Goal: Information Seeking & Learning: Check status

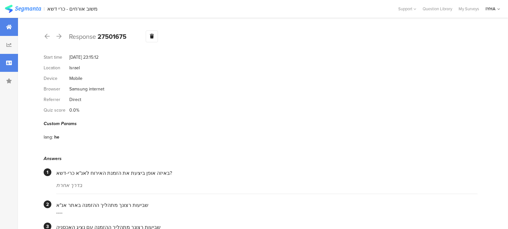
click at [12, 26] on div at bounding box center [9, 27] width 18 height 18
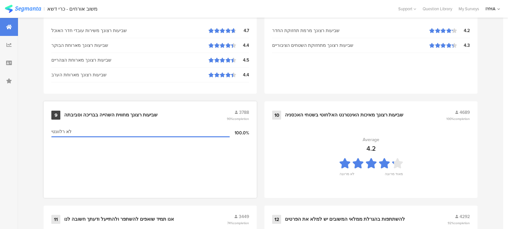
scroll to position [698, 0]
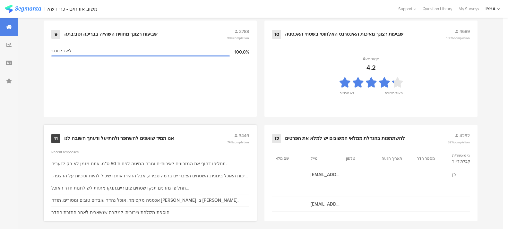
click at [56, 146] on div "11 אנו תמיד שואפים להשתפר ולהתייעל ודעתך חשובה לנו 3449 74% completion Recent r…" at bounding box center [150, 173] width 213 height 97
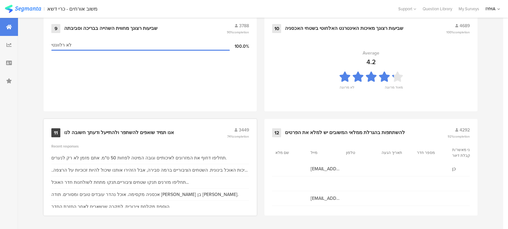
click at [56, 132] on div "11" at bounding box center [55, 132] width 9 height 9
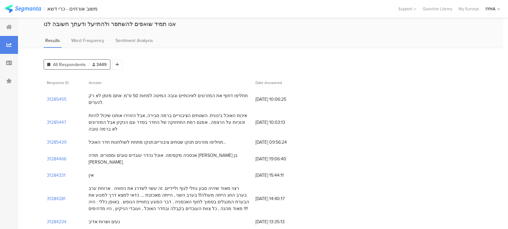
scroll to position [24, 0]
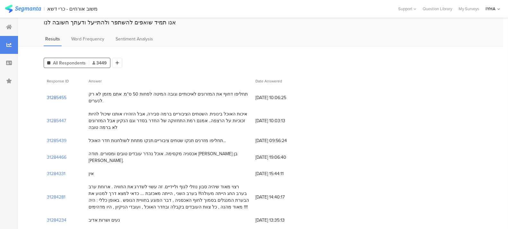
click at [58, 94] on section "31285455" at bounding box center [57, 97] width 20 height 7
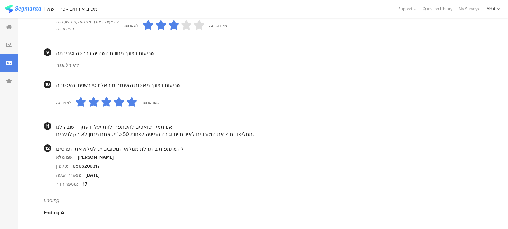
scroll to position [559, 0]
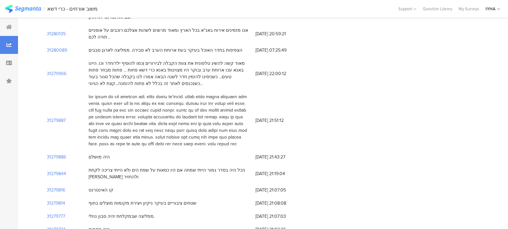
scroll to position [24, 0]
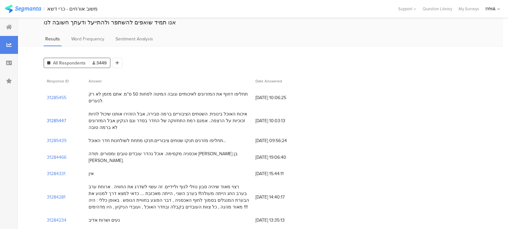
click at [52, 117] on section "31285447" at bounding box center [56, 120] width 19 height 7
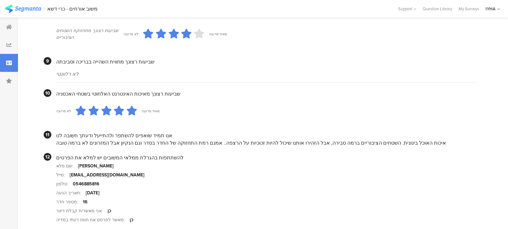
scroll to position [571, 0]
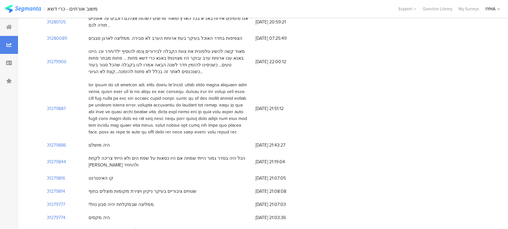
scroll to position [24, 0]
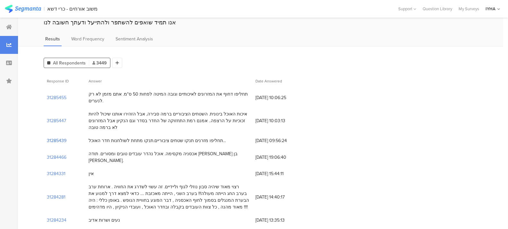
click at [56, 137] on section "31285439" at bounding box center [57, 140] width 20 height 7
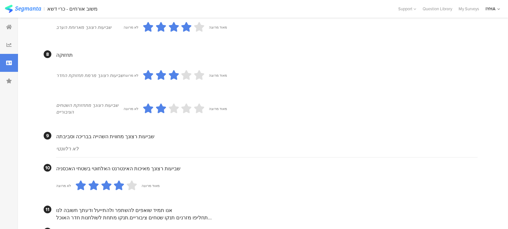
scroll to position [570, 0]
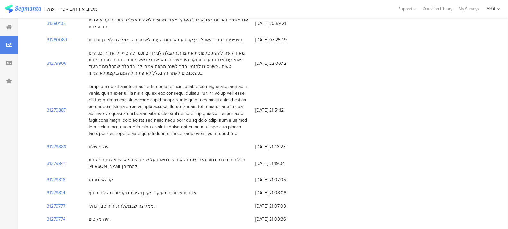
scroll to position [24, 0]
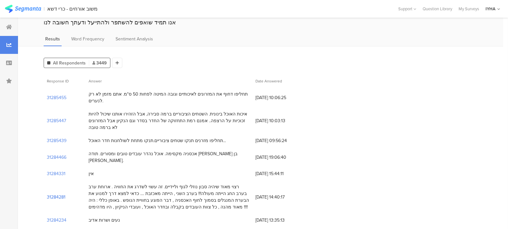
click at [57, 194] on section "31284281" at bounding box center [56, 197] width 19 height 7
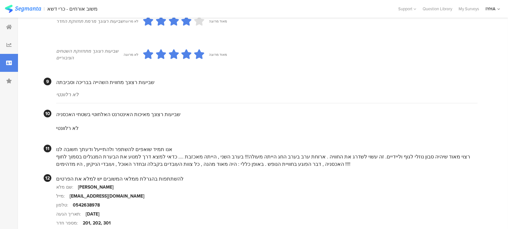
scroll to position [562, 0]
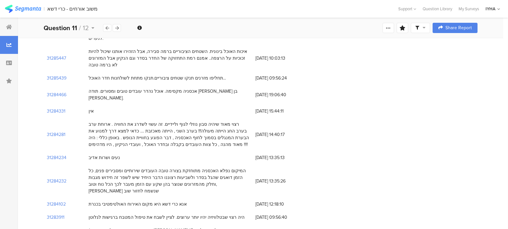
scroll to position [96, 0]
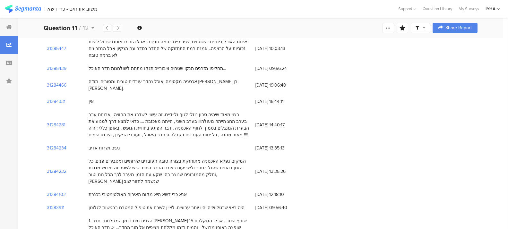
click at [54, 168] on section "31284232" at bounding box center [57, 171] width 20 height 7
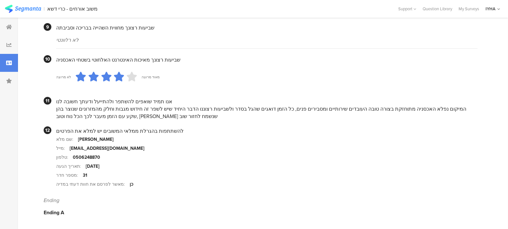
scroll to position [604, 0]
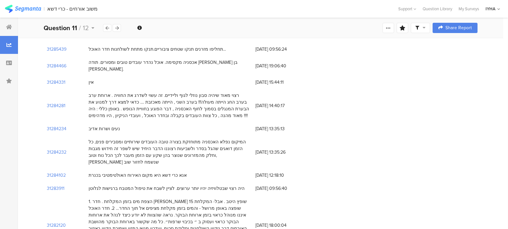
scroll to position [120, 0]
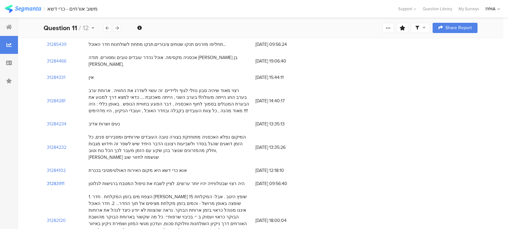
click at [59, 180] on section "31283911" at bounding box center [56, 183] width 18 height 7
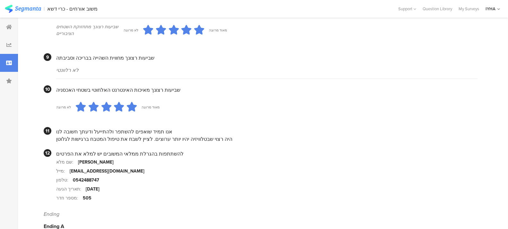
scroll to position [593, 0]
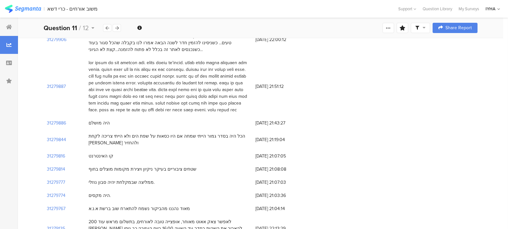
scroll to position [120, 0]
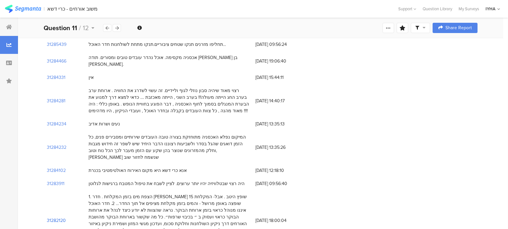
click at [58, 217] on section "31282120" at bounding box center [56, 220] width 19 height 7
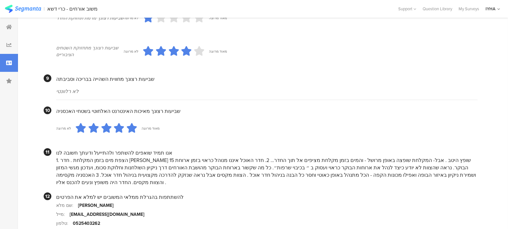
scroll to position [586, 0]
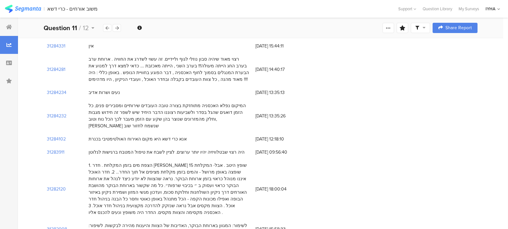
scroll to position [152, 0]
click at [52, 225] on section "31282008" at bounding box center [57, 228] width 20 height 7
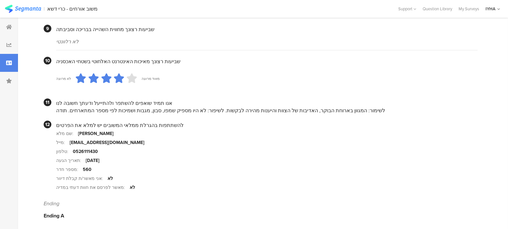
scroll to position [605, 0]
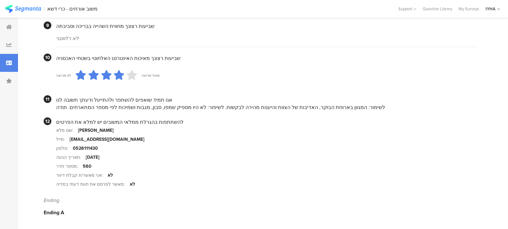
click at [340, 109] on div "לשימור: המגוון בארוחת הבוקר, האדיבות של הצוות והיענות מהירה לבקשות. לשיפור: לא …" at bounding box center [266, 107] width 421 height 7
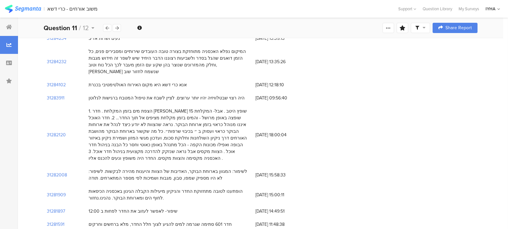
scroll to position [209, 0]
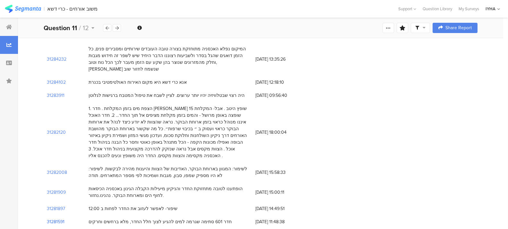
click at [57, 219] on section "31281591" at bounding box center [56, 222] width 18 height 7
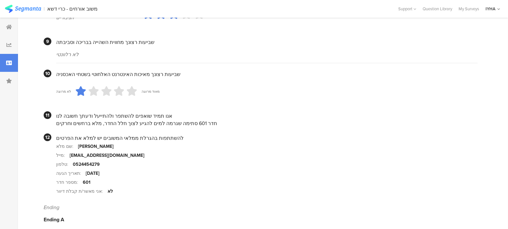
scroll to position [596, 0]
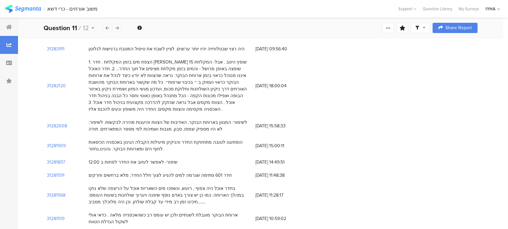
scroll to position [257, 0]
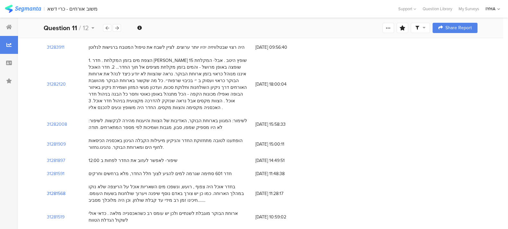
click at [56, 190] on section "31281568" at bounding box center [56, 193] width 19 height 7
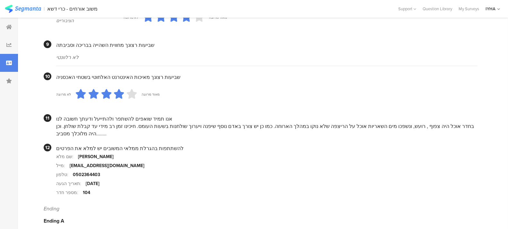
scroll to position [594, 0]
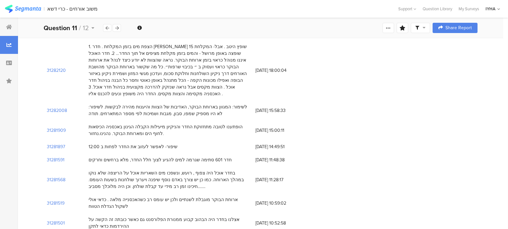
scroll to position [273, 0]
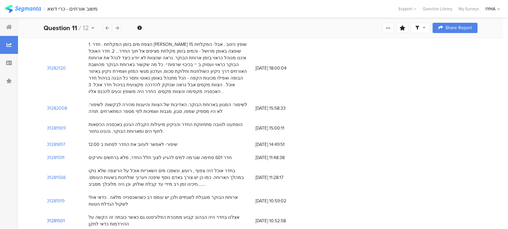
click at [58, 218] on section "31281501" at bounding box center [56, 221] width 18 height 7
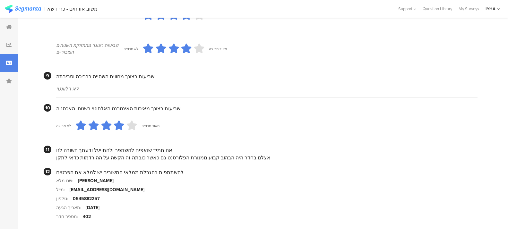
scroll to position [563, 0]
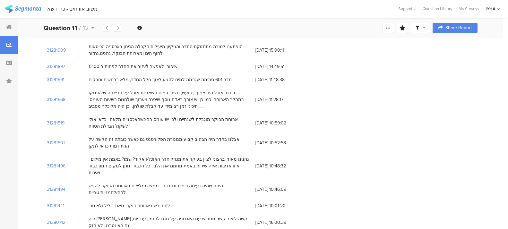
scroll to position [353, 0]
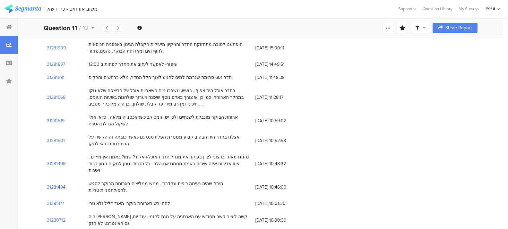
click at [57, 184] on section "31281494" at bounding box center [56, 187] width 19 height 7
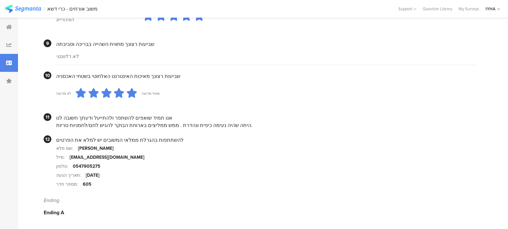
scroll to position [581, 0]
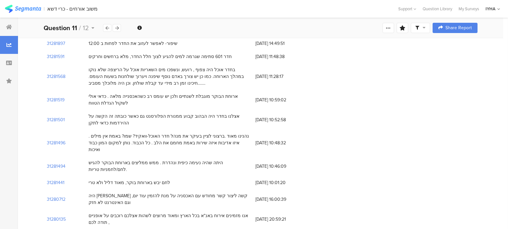
scroll to position [377, 0]
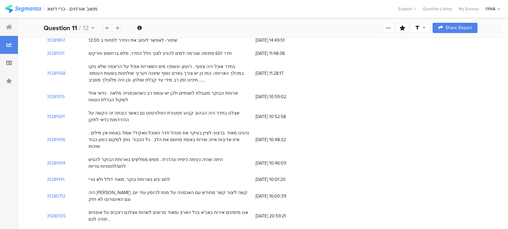
click at [64, 229] on section "31280089" at bounding box center [57, 232] width 20 height 7
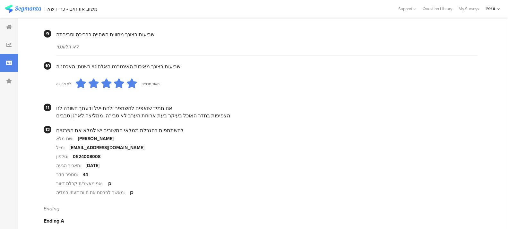
scroll to position [611, 0]
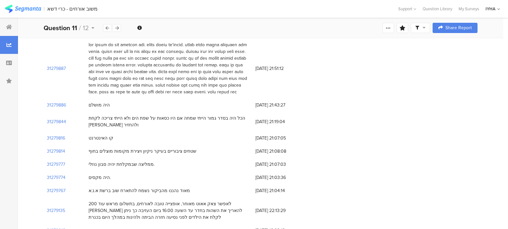
scroll to position [377, 0]
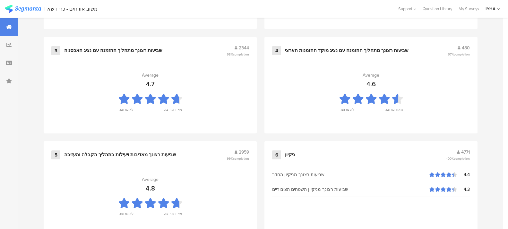
scroll to position [712, 0]
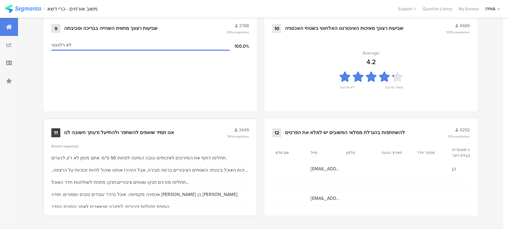
click at [56, 131] on div "11" at bounding box center [55, 132] width 9 height 9
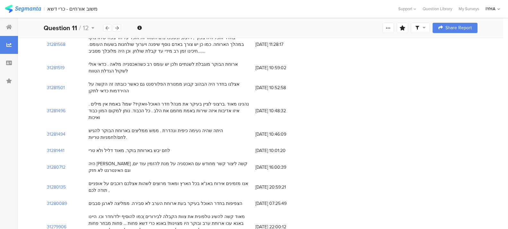
scroll to position [417, 0]
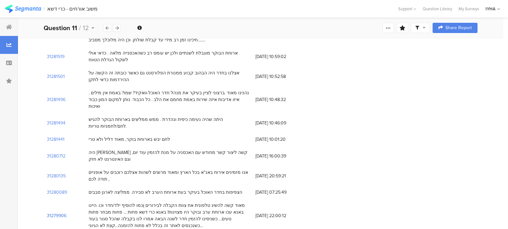
click at [56, 212] on section "31279906" at bounding box center [57, 215] width 20 height 7
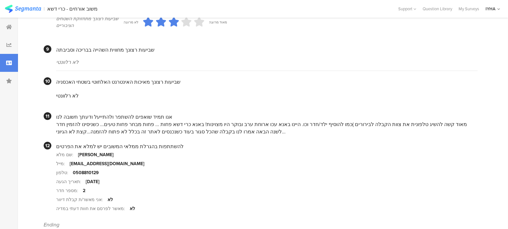
scroll to position [594, 0]
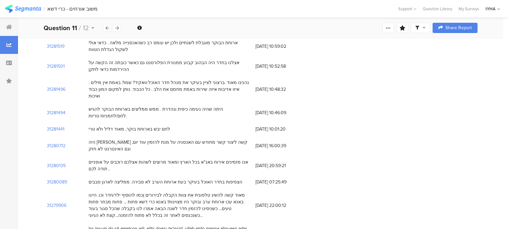
scroll to position [450, 0]
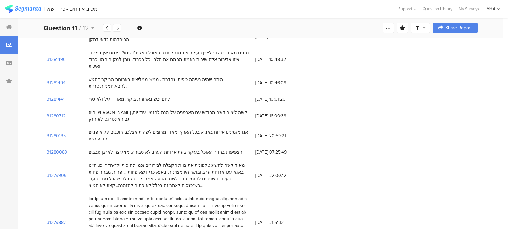
click at [59, 192] on div "31279887" at bounding box center [65, 222] width 42 height 60
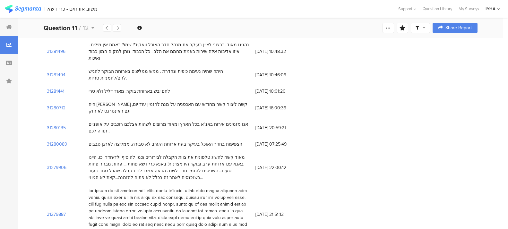
click at [53, 211] on section "31279887" at bounding box center [56, 214] width 19 height 7
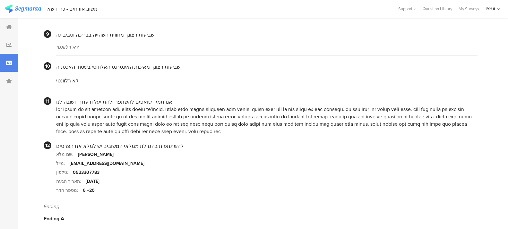
scroll to position [601, 0]
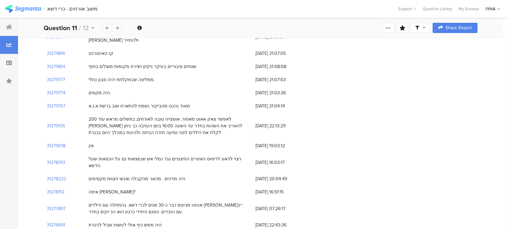
scroll to position [698, 0]
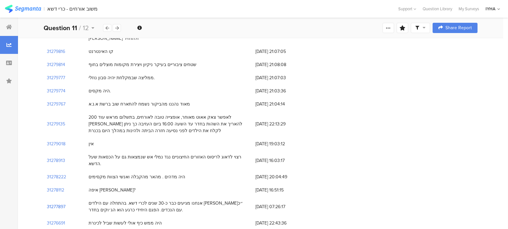
click at [59, 203] on section "31277897" at bounding box center [56, 206] width 19 height 7
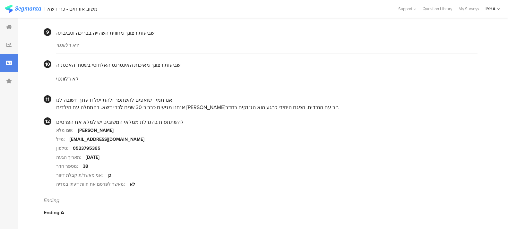
scroll to position [592, 0]
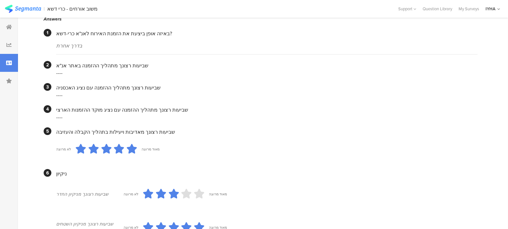
scroll to position [136, 0]
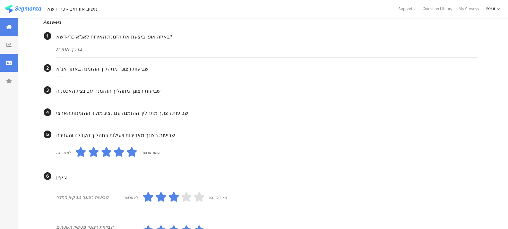
click at [5, 25] on div at bounding box center [9, 27] width 18 height 18
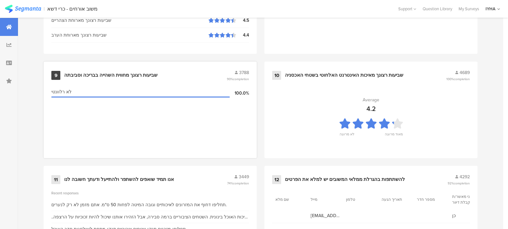
scroll to position [712, 0]
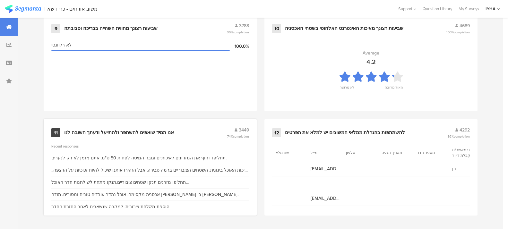
click at [64, 131] on div "11 אנו תמיד שואפים להשתפר ולהתייעל ודעתך חשובה לנו 3449 74% completion" at bounding box center [150, 133] width 198 height 12
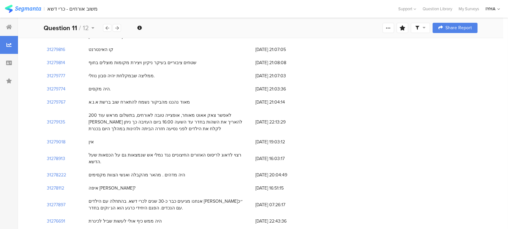
scroll to position [714, 0]
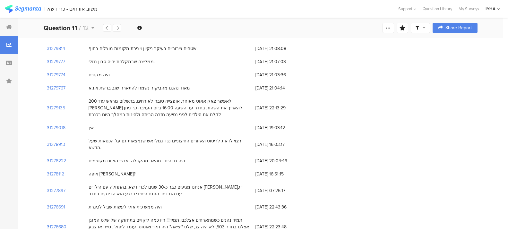
click at [63, 224] on section "31276680" at bounding box center [57, 227] width 20 height 7
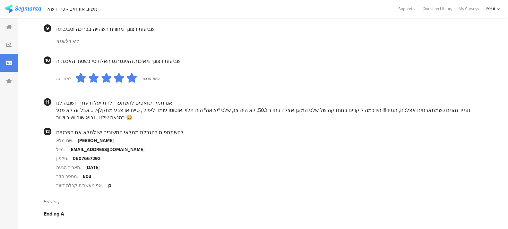
scroll to position [598, 0]
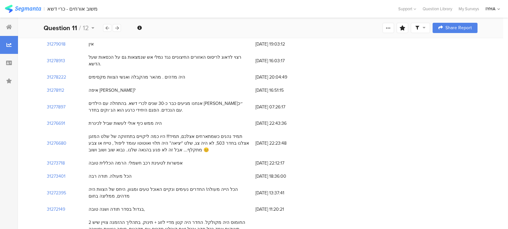
scroll to position [802, 0]
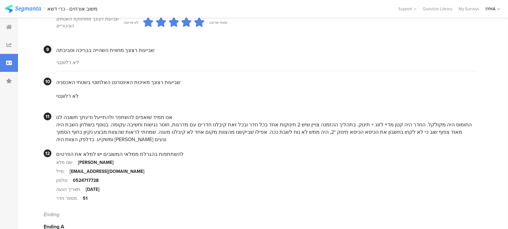
scroll to position [586, 0]
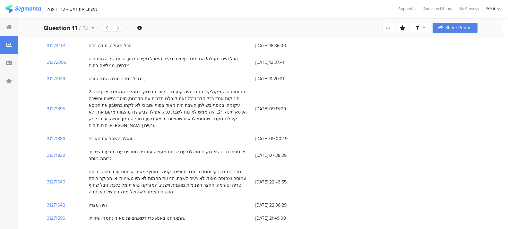
scroll to position [939, 0]
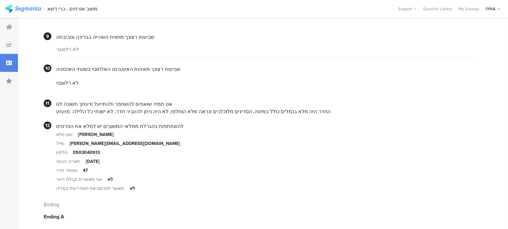
scroll to position [598, 0]
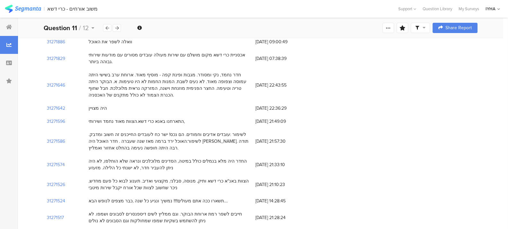
scroll to position [1027, 0]
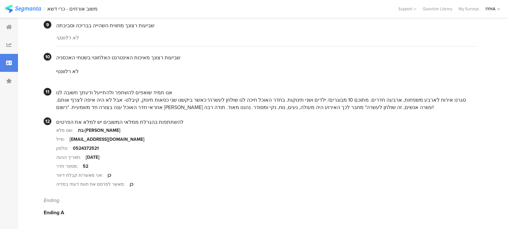
scroll to position [607, 0]
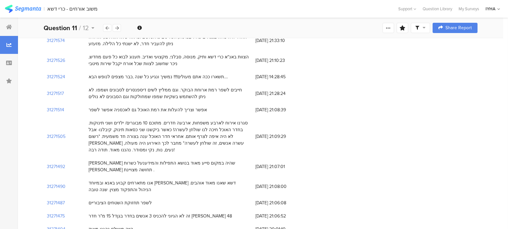
scroll to position [1155, 0]
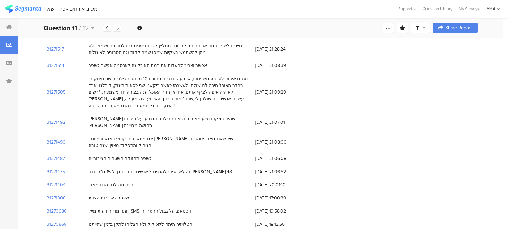
scroll to position [1203, 0]
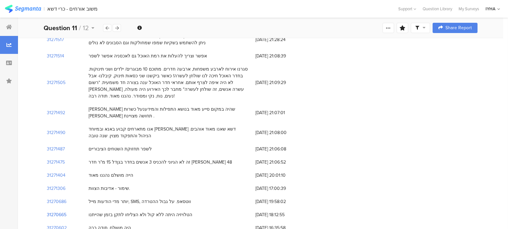
click at [56, 211] on section "31270665" at bounding box center [57, 214] width 20 height 7
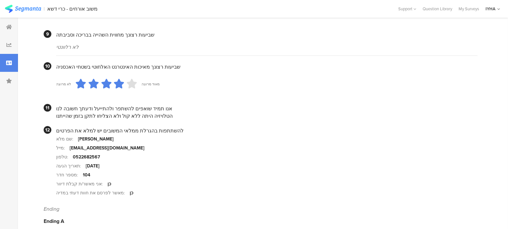
scroll to position [605, 0]
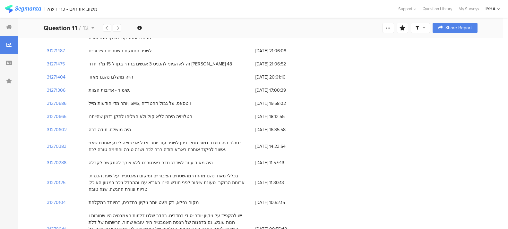
scroll to position [1300, 0]
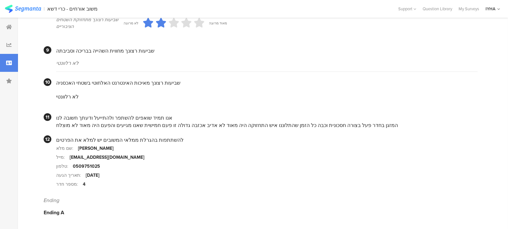
scroll to position [574, 0]
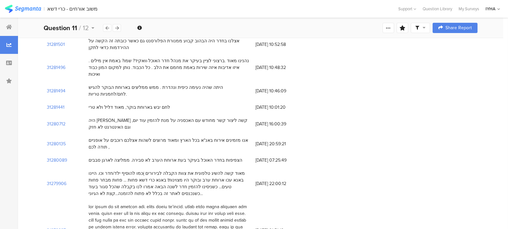
scroll to position [452, 0]
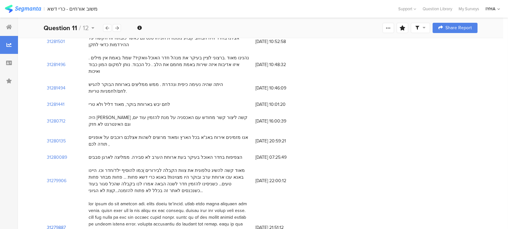
click at [50, 224] on section "31279887" at bounding box center [56, 227] width 19 height 7
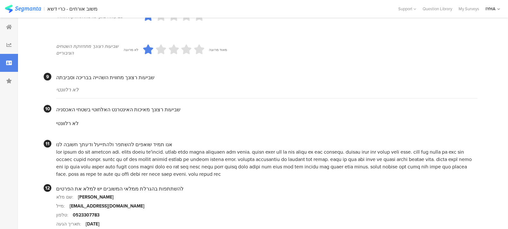
scroll to position [570, 0]
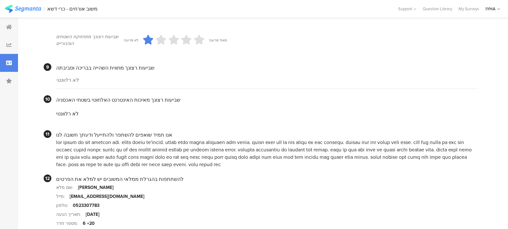
click at [69, 197] on div "מייל:" at bounding box center [62, 196] width 13 height 7
drag, startPoint x: 70, startPoint y: 197, endPoint x: 113, endPoint y: 198, distance: 43.3
click at [113, 198] on div "[EMAIL_ADDRESS][DOMAIN_NAME]" at bounding box center [107, 196] width 75 height 7
copy div "[EMAIL_ADDRESS][DOMAIN_NAME]"
drag, startPoint x: 493, startPoint y: 105, endPoint x: 268, endPoint y: 166, distance: 233.2
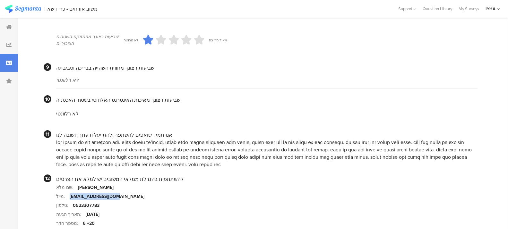
copy div "לא רלוונטי 11 אנו תמיד שואפים להשתפר ולהתייעל ודעתך חשובה לנו אני נאמנה של רשת …"
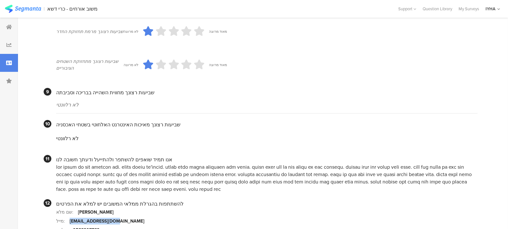
scroll to position [521, 0]
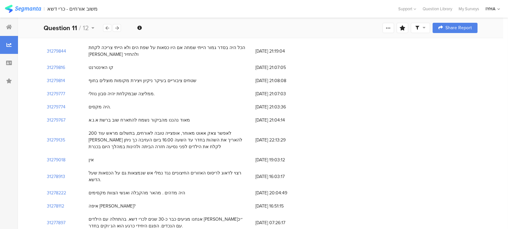
scroll to position [677, 0]
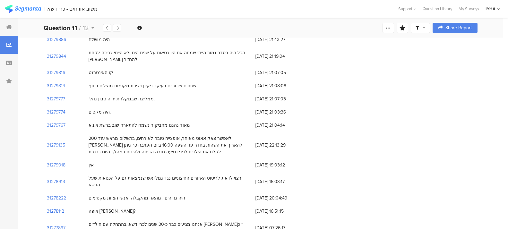
click at [53, 208] on section "31278112" at bounding box center [55, 211] width 17 height 7
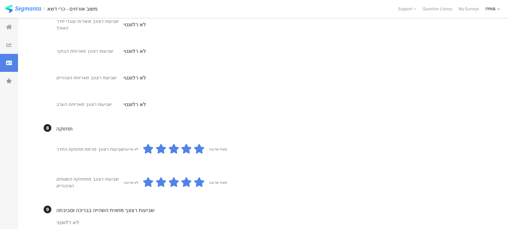
scroll to position [407, 0]
